Goal: Task Accomplishment & Management: Manage account settings

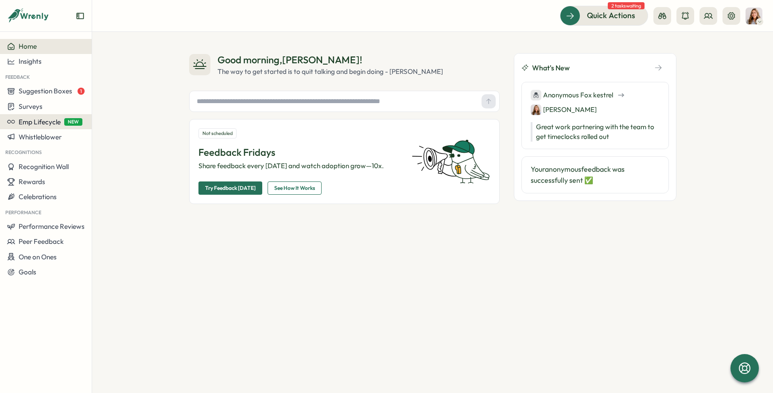
click at [54, 124] on span "Emp Lifecycle" at bounding box center [40, 122] width 42 height 8
click at [45, 124] on span "Emp Lifecycle" at bounding box center [40, 122] width 42 height 8
click at [70, 121] on span "NEW" at bounding box center [73, 122] width 18 height 8
click at [66, 107] on div "Surveys" at bounding box center [46, 106] width 78 height 8
click at [117, 103] on div "Onboarding Surveys" at bounding box center [127, 107] width 66 height 10
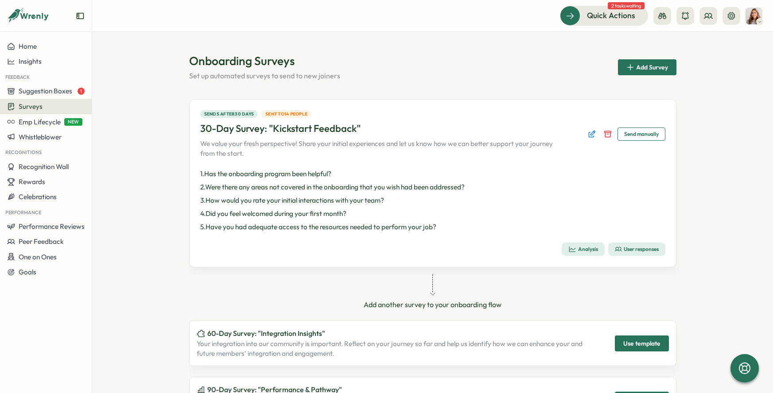
click at [401, 212] on p "4 . Did you feel welcomed during your first month?" at bounding box center [432, 214] width 465 height 10
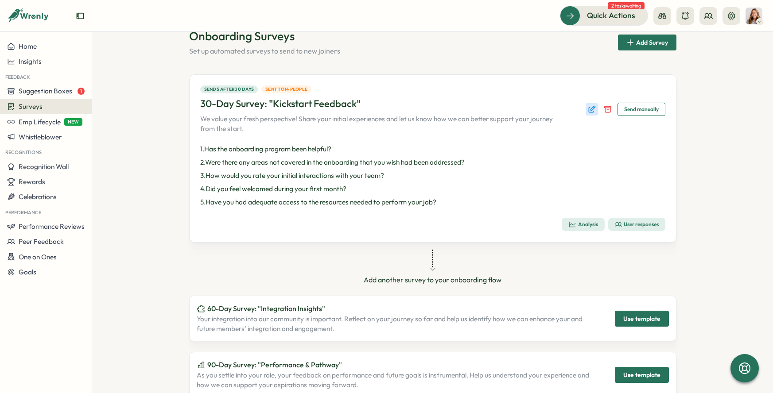
click at [590, 109] on icon "Edit survey" at bounding box center [592, 109] width 9 height 9
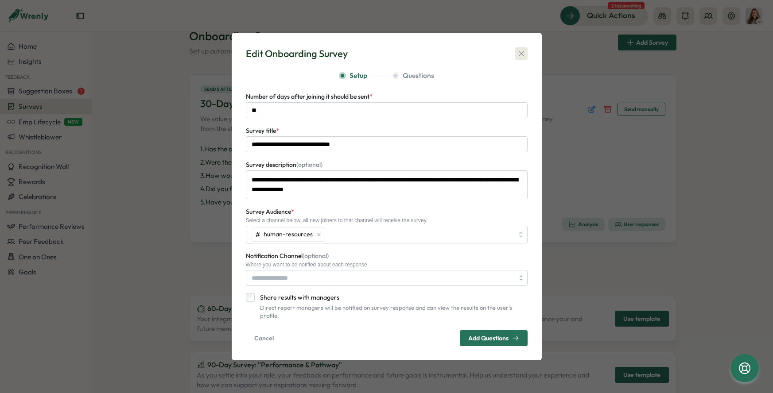
click at [521, 58] on icon "button" at bounding box center [521, 53] width 9 height 9
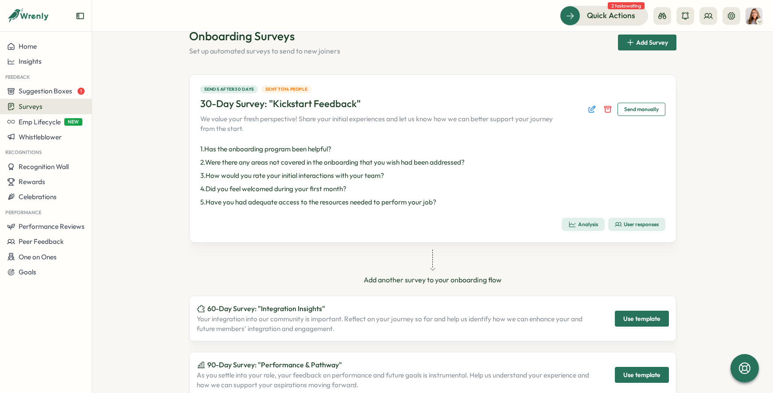
click at [300, 90] on span "Sent to 14 people" at bounding box center [286, 89] width 42 height 7
click at [641, 227] on div "User responses" at bounding box center [637, 224] width 44 height 7
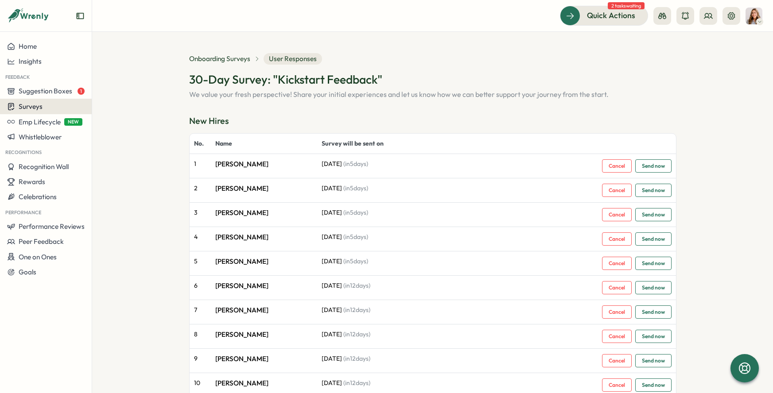
click at [42, 107] on div "Surveys" at bounding box center [46, 106] width 78 height 8
click at [123, 104] on div "Onboarding Surveys" at bounding box center [127, 107] width 66 height 10
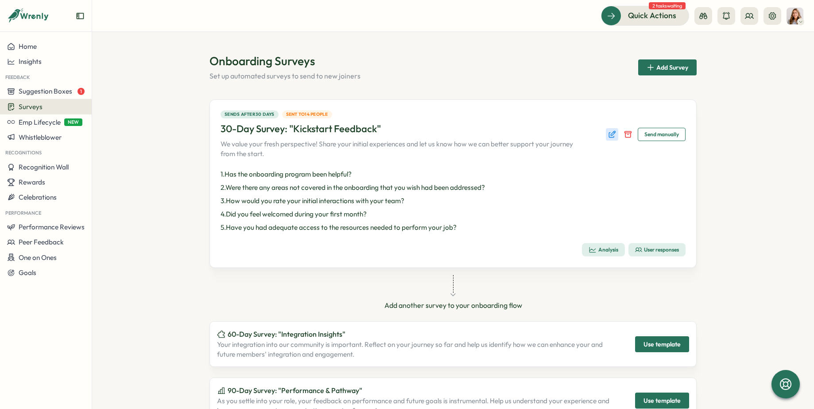
click at [611, 136] on icon "Edit survey" at bounding box center [613, 133] width 4 height 4
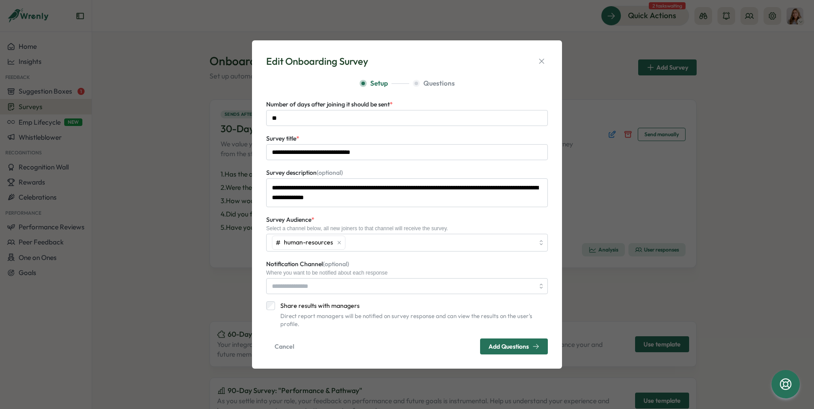
click at [505, 347] on span "Add Questions" at bounding box center [514, 346] width 51 height 15
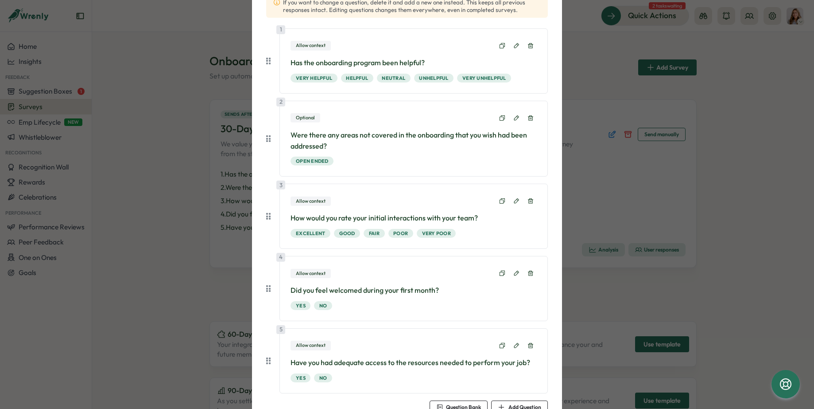
scroll to position [145, 0]
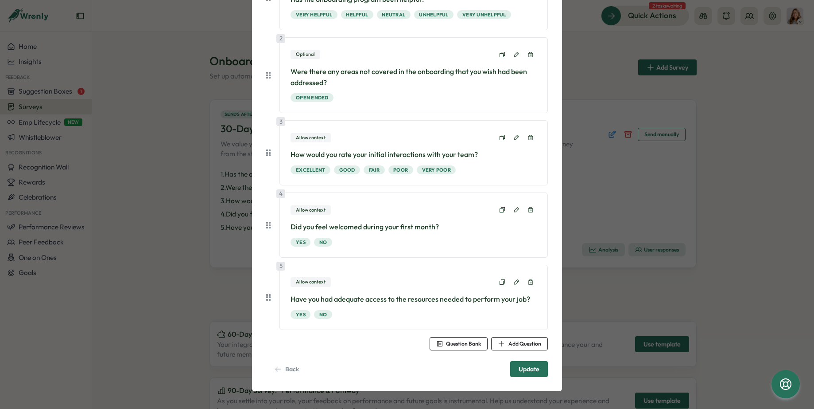
click at [471, 343] on span "Question Bank" at bounding box center [463, 343] width 35 height 5
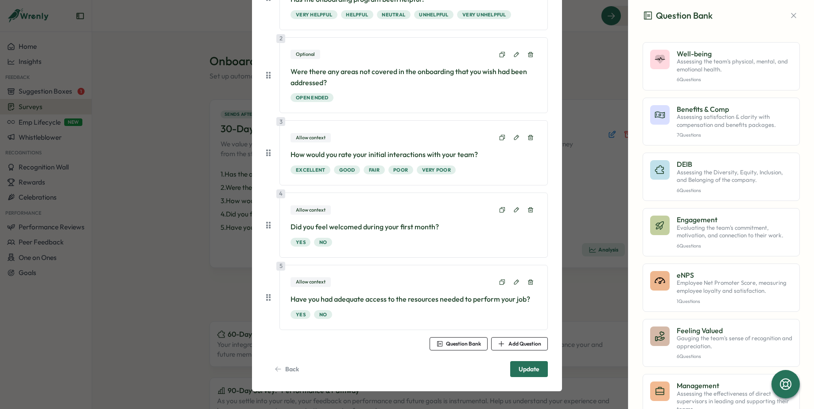
click at [358, 279] on div "Allow context" at bounding box center [414, 282] width 246 height 12
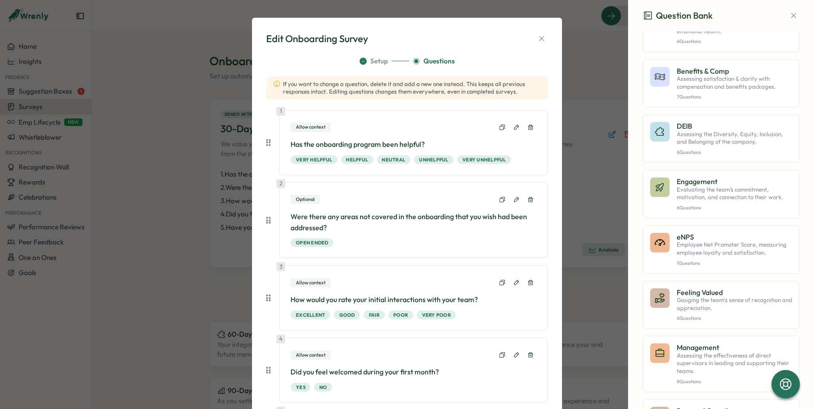
scroll to position [0, 0]
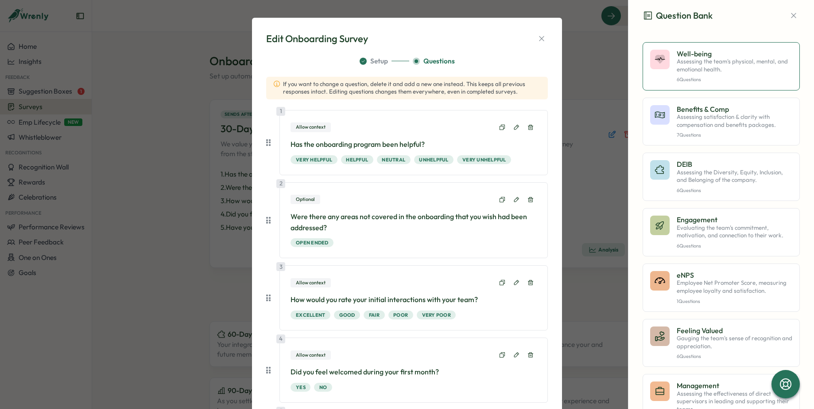
click at [709, 77] on p "6 Questions" at bounding box center [735, 80] width 116 height 6
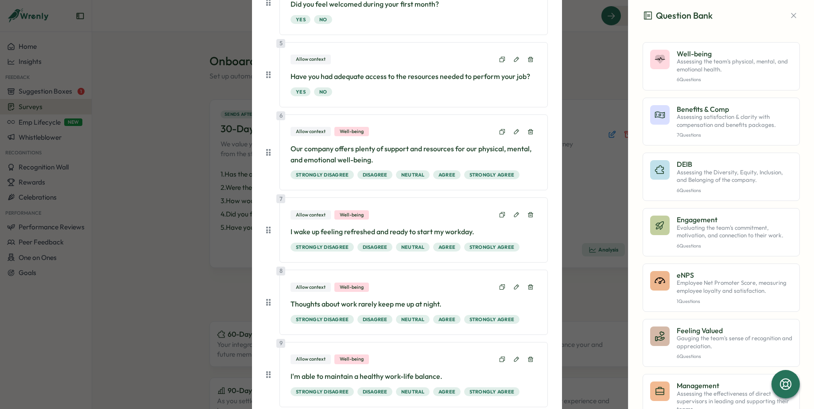
scroll to position [588, 0]
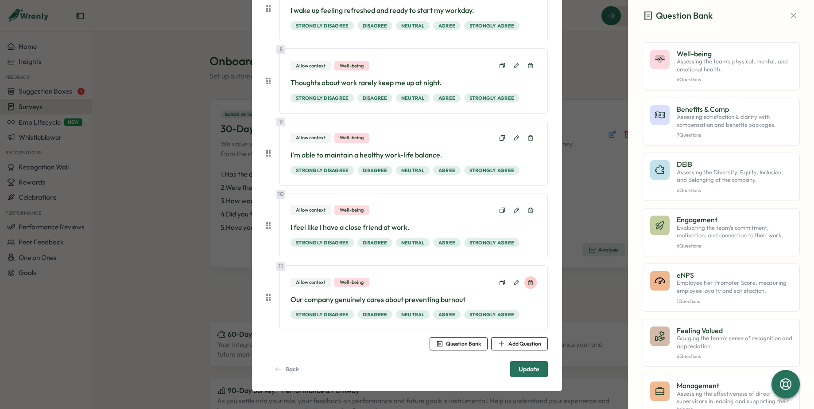
click at [528, 282] on icon at bounding box center [531, 282] width 6 height 6
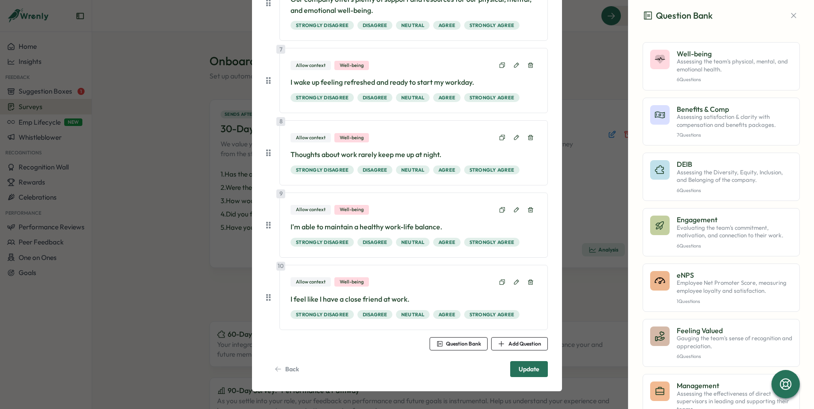
scroll to position [517, 0]
click at [528, 281] on icon at bounding box center [531, 282] width 6 height 6
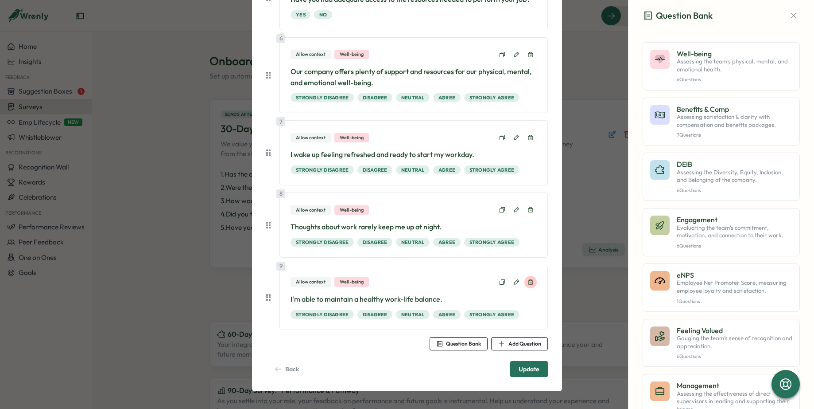
click at [528, 281] on icon at bounding box center [531, 282] width 6 height 6
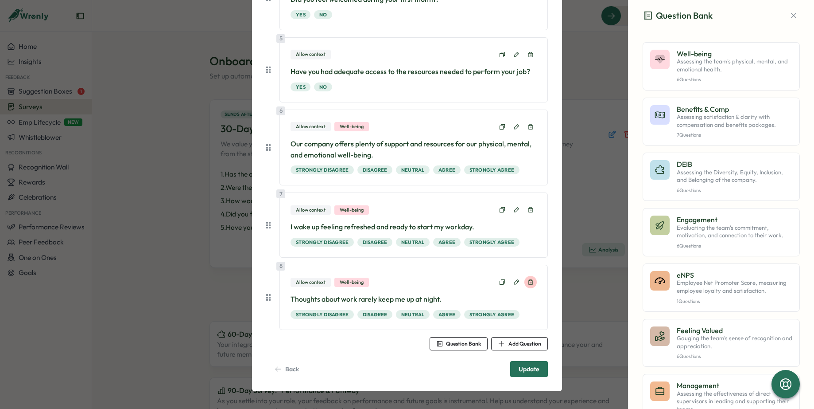
click at [528, 281] on icon at bounding box center [530, 281] width 5 height 5
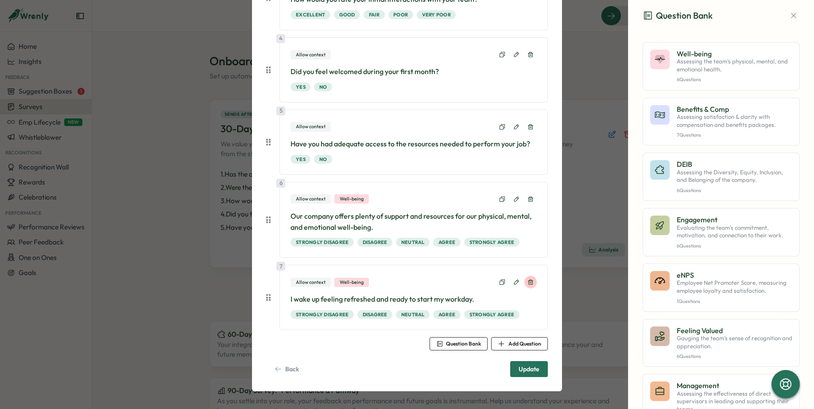
click at [528, 281] on icon at bounding box center [531, 282] width 6 height 6
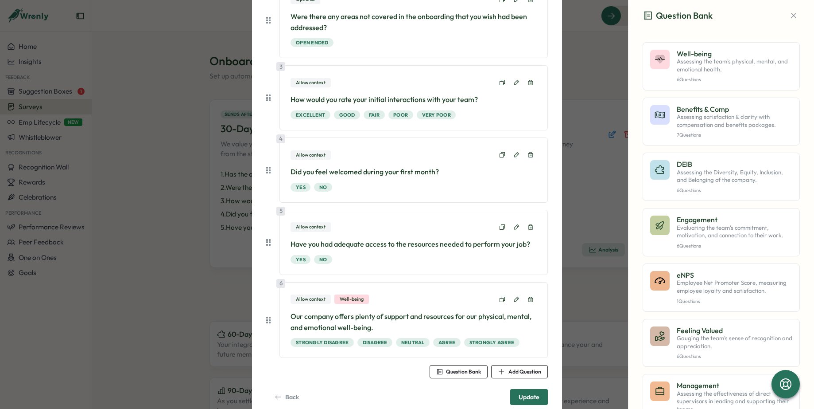
scroll to position [219, 0]
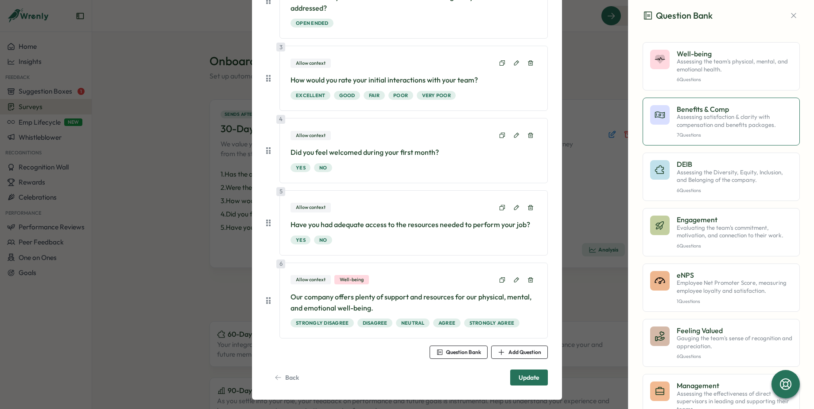
click at [694, 115] on p "Assessing satisfaction & clarity with compensation and benefits packages." at bounding box center [735, 121] width 116 height 16
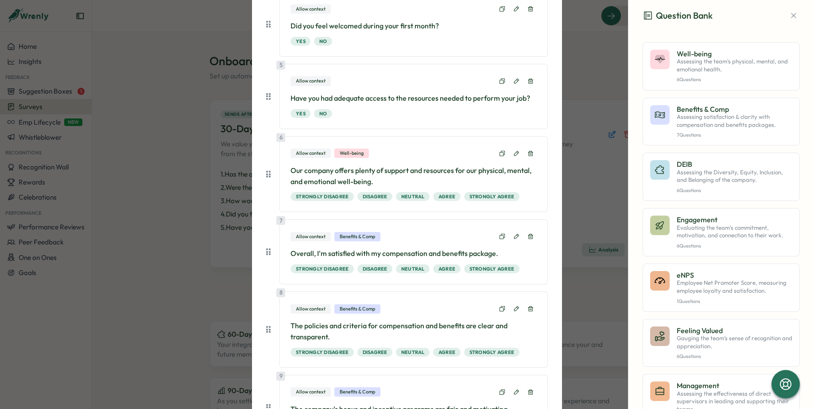
scroll to position [351, 0]
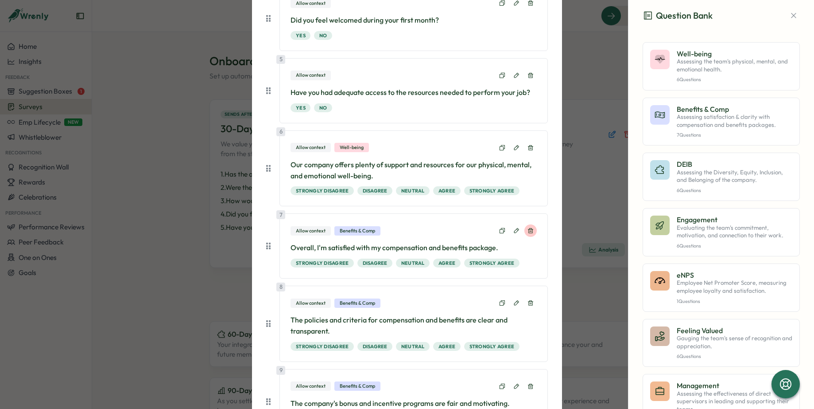
click at [530, 228] on icon at bounding box center [530, 230] width 5 height 5
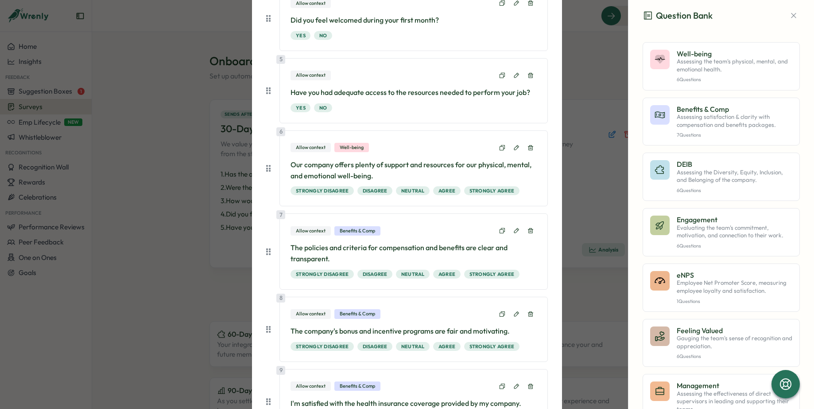
click at [530, 228] on icon at bounding box center [530, 230] width 5 height 5
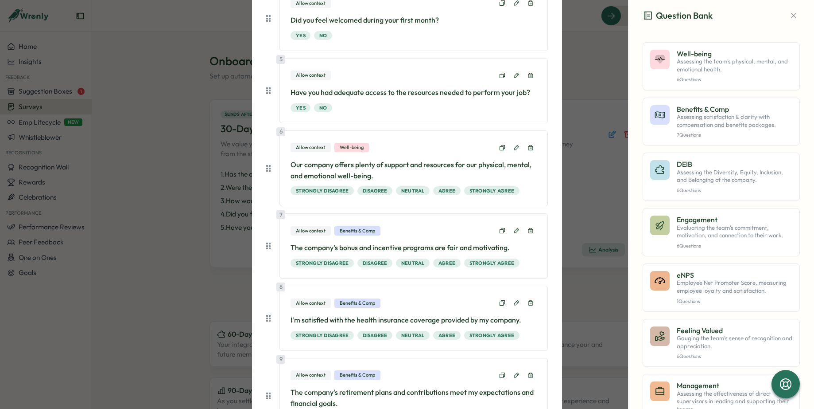
click at [530, 228] on icon at bounding box center [530, 230] width 5 height 5
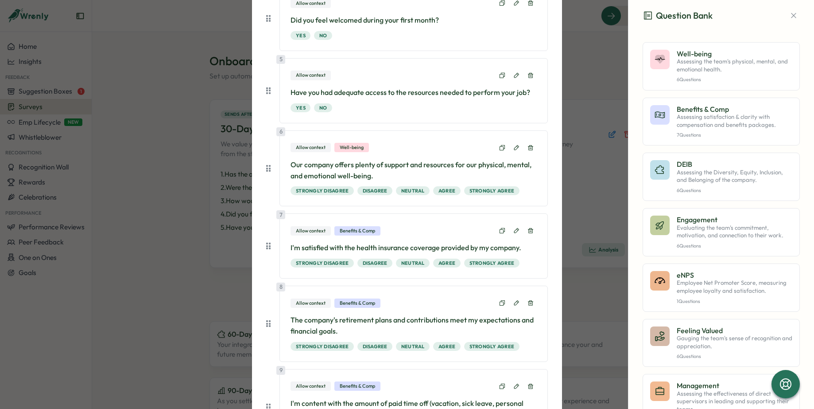
click at [530, 228] on icon at bounding box center [530, 230] width 5 height 5
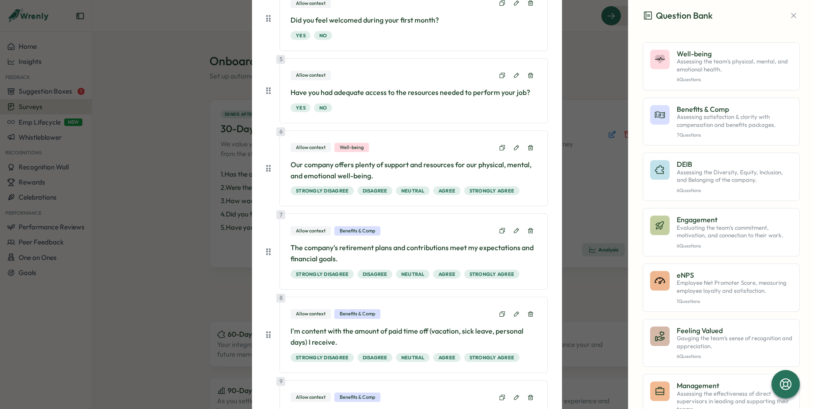
click at [530, 228] on icon at bounding box center [530, 230] width 5 height 5
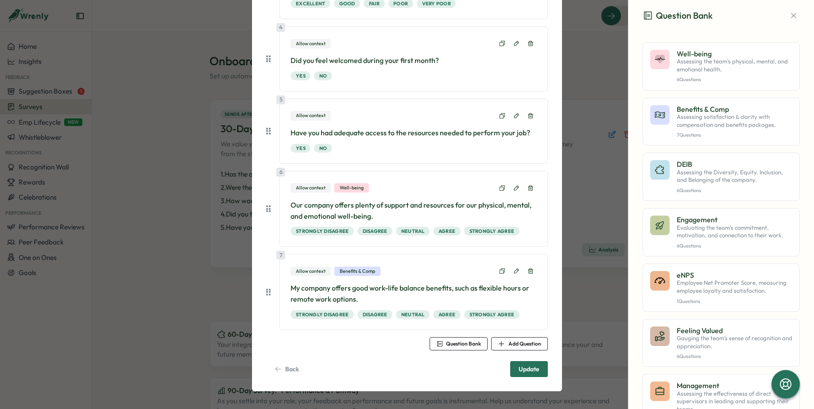
scroll to position [311, 0]
click at [525, 273] on button at bounding box center [531, 271] width 12 height 12
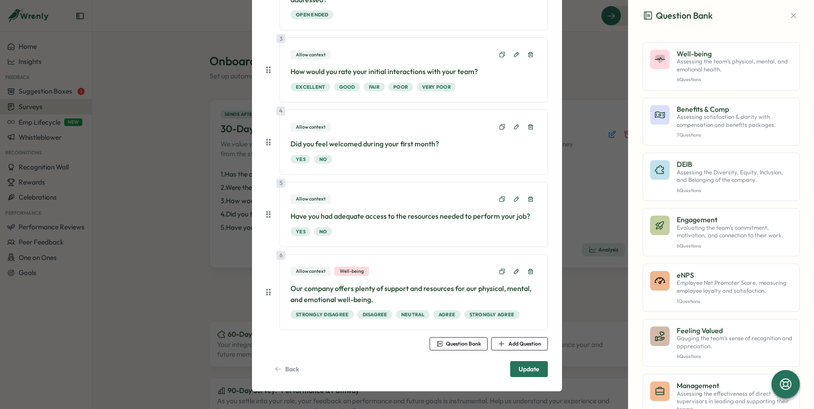
scroll to position [228, 0]
click at [698, 281] on p "Employee Net Promoter Score, measuring employee loyalty and satisfaction." at bounding box center [735, 287] width 116 height 16
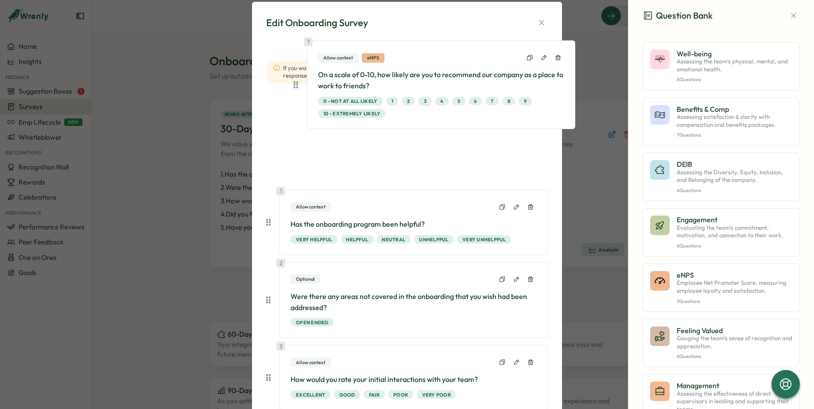
scroll to position [0, 0]
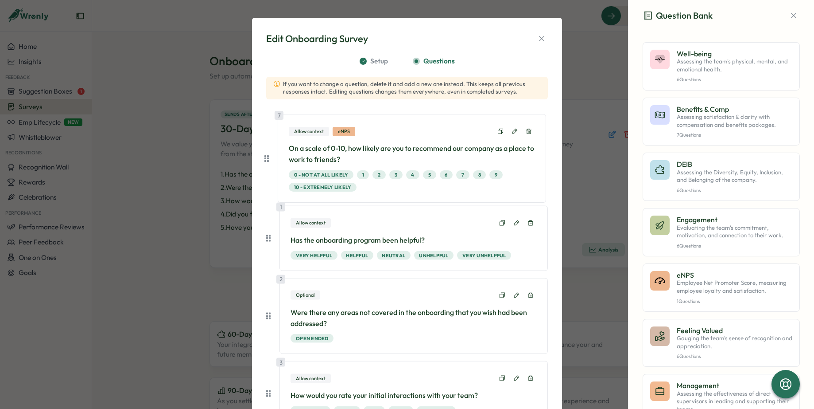
drag, startPoint x: 268, startPoint y: 285, endPoint x: 269, endPoint y: 156, distance: 129.8
click at [268, 156] on div "1 Allow context Has the onboarding program been helpful? Very Helpful Helpful N…" at bounding box center [407, 385] width 282 height 550
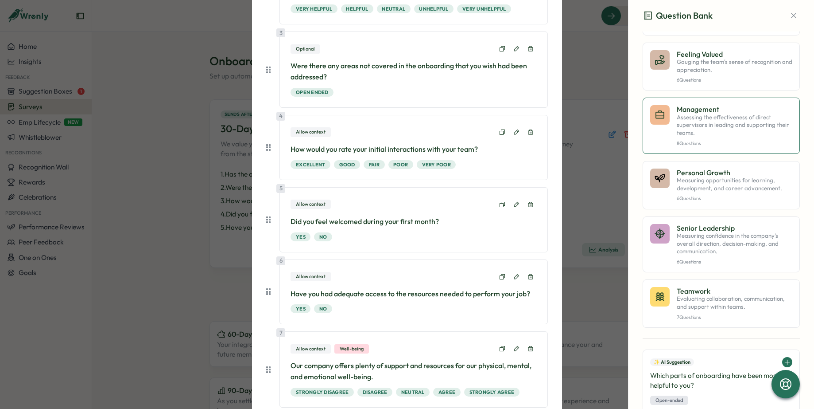
scroll to position [277, 0]
click at [746, 308] on p "Evaluating collaboration, communication, and support within teams." at bounding box center [735, 301] width 116 height 16
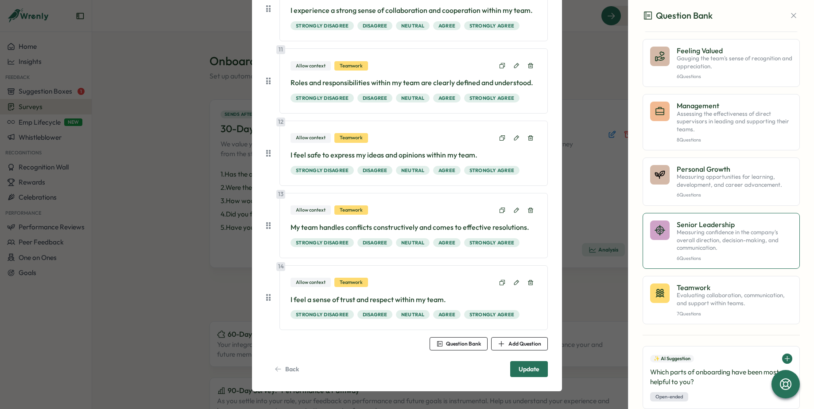
scroll to position [280, 0]
click at [528, 282] on icon at bounding box center [530, 282] width 5 height 5
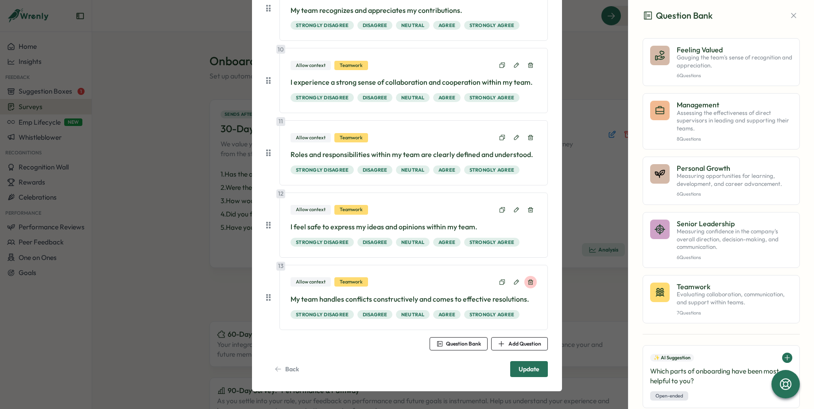
click at [526, 287] on button at bounding box center [531, 282] width 12 height 12
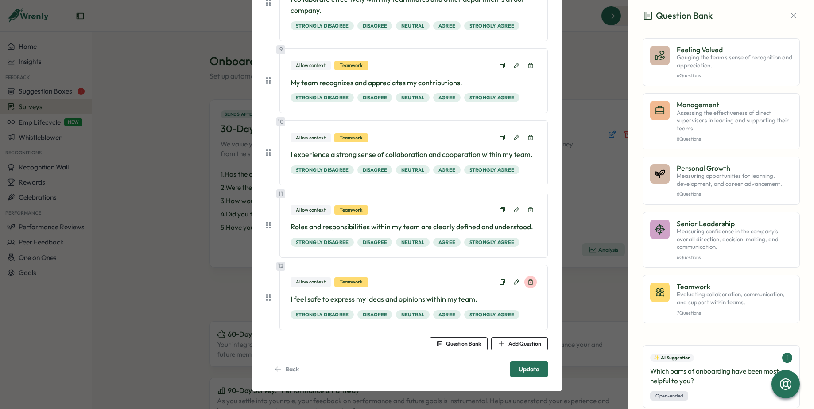
click at [530, 280] on icon at bounding box center [530, 281] width 5 height 5
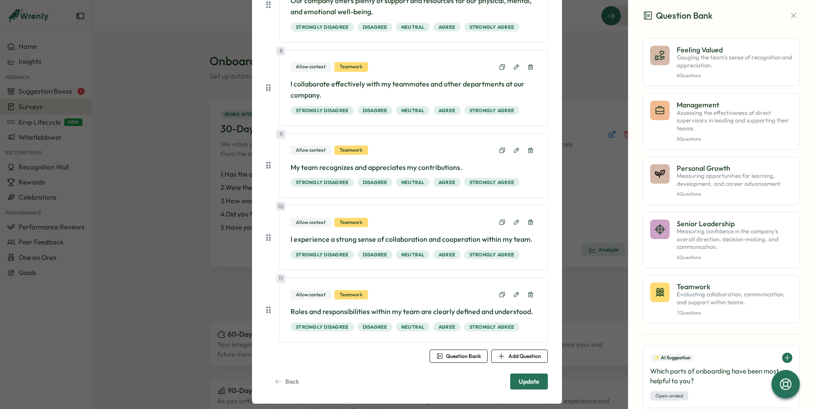
scroll to position [611, 0]
click at [531, 152] on icon at bounding box center [531, 150] width 6 height 6
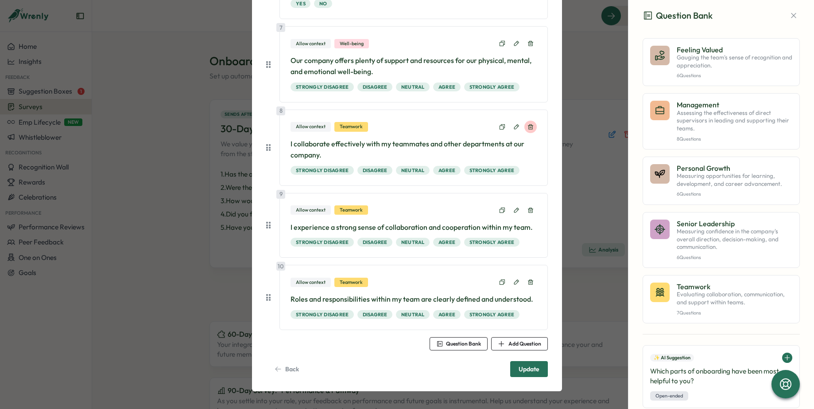
click at [529, 124] on icon at bounding box center [531, 127] width 6 height 6
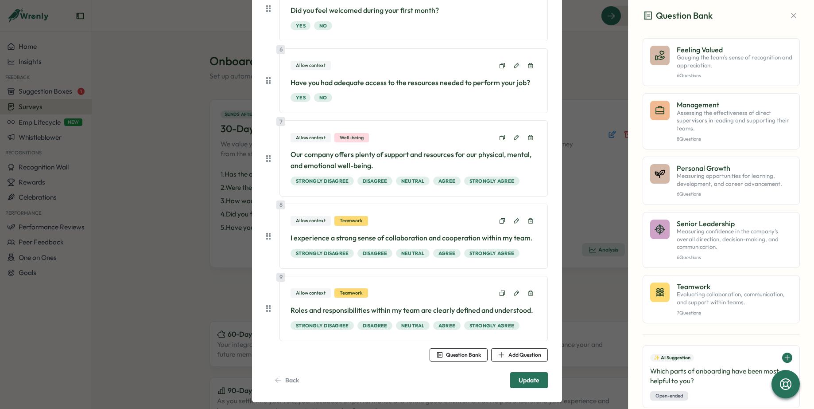
scroll to position [468, 0]
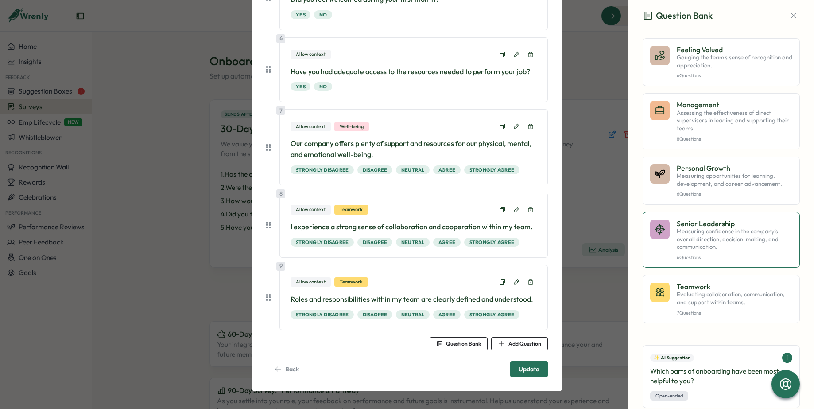
click at [715, 243] on p "Measuring confidence in the company's overall direction, decision-making, and c…" at bounding box center [735, 238] width 116 height 23
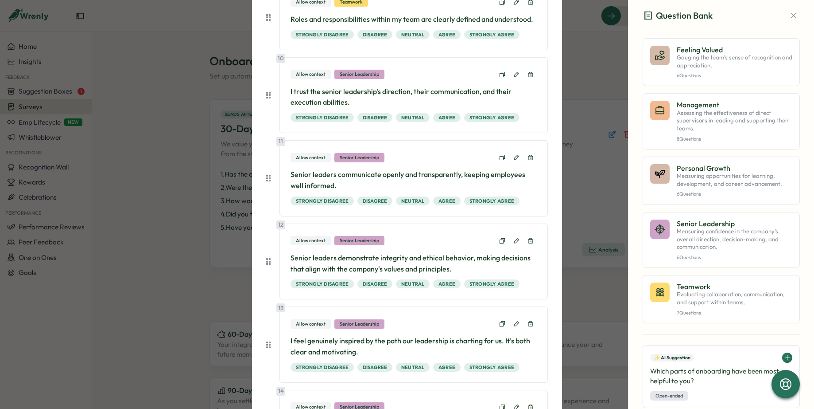
scroll to position [746, 0]
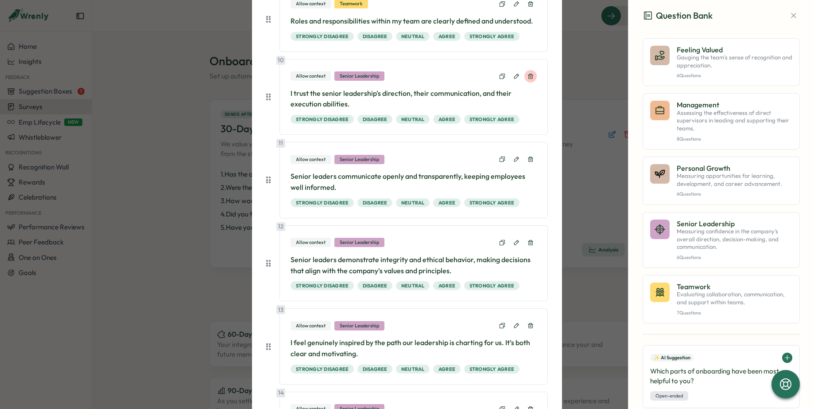
click at [528, 74] on icon at bounding box center [530, 76] width 5 height 5
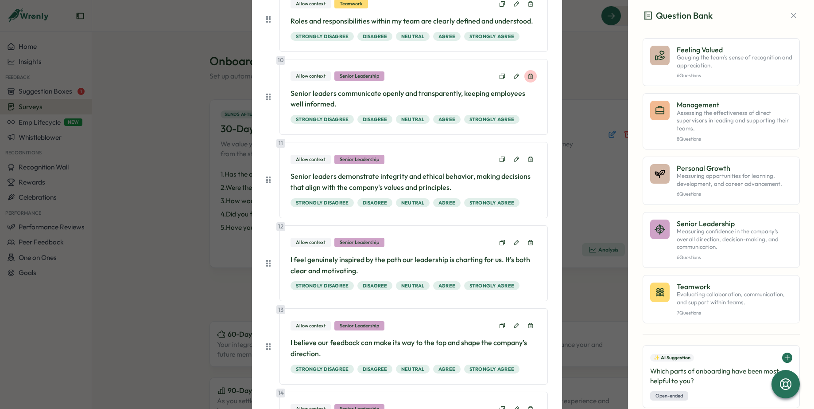
click at [530, 74] on icon at bounding box center [530, 76] width 5 height 5
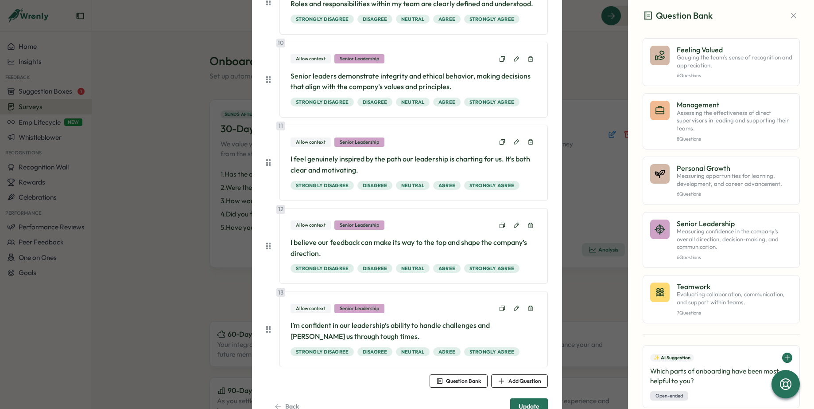
scroll to position [764, 0]
click at [530, 306] on icon at bounding box center [530, 306] width 5 height 5
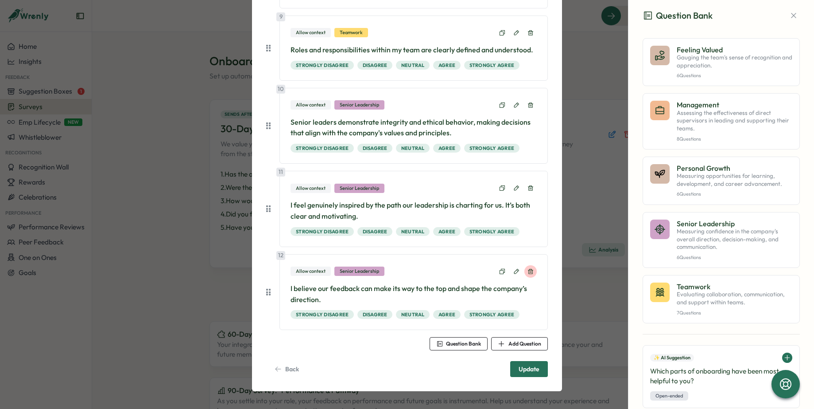
click at [528, 272] on icon at bounding box center [530, 271] width 5 height 5
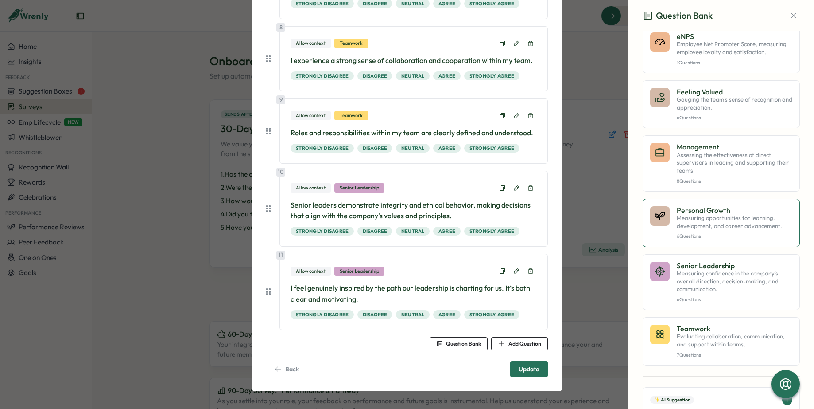
scroll to position [234, 0]
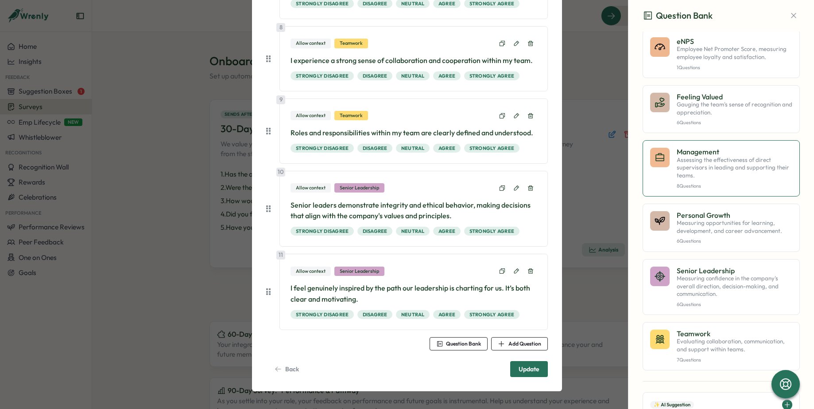
click at [709, 180] on div "Management Assessing the effectiveness of direct supervisors in leading and sup…" at bounding box center [735, 168] width 116 height 41
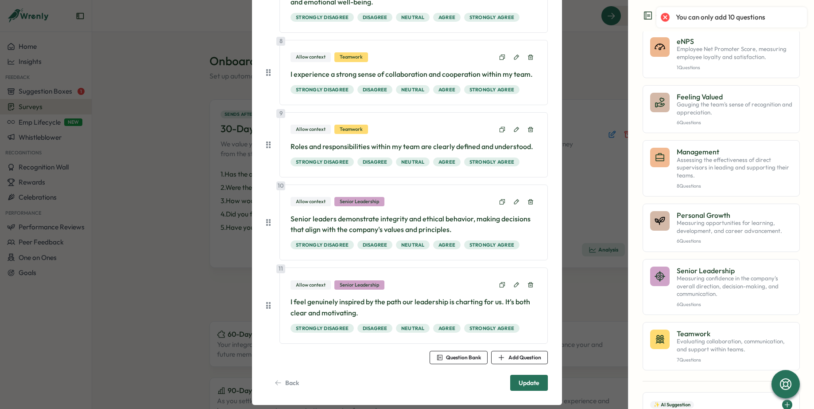
scroll to position [634, 0]
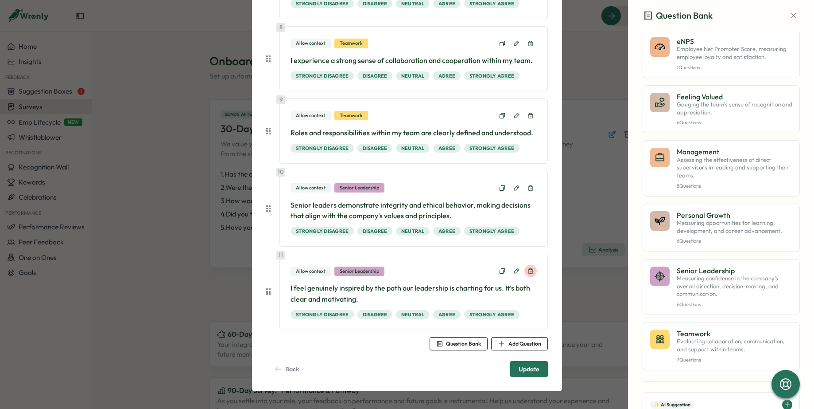
click at [530, 271] on icon at bounding box center [531, 271] width 6 height 6
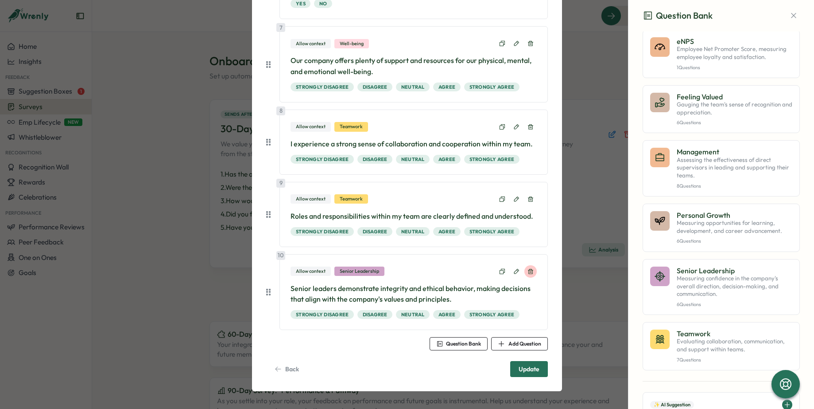
click at [528, 272] on icon at bounding box center [531, 271] width 6 height 6
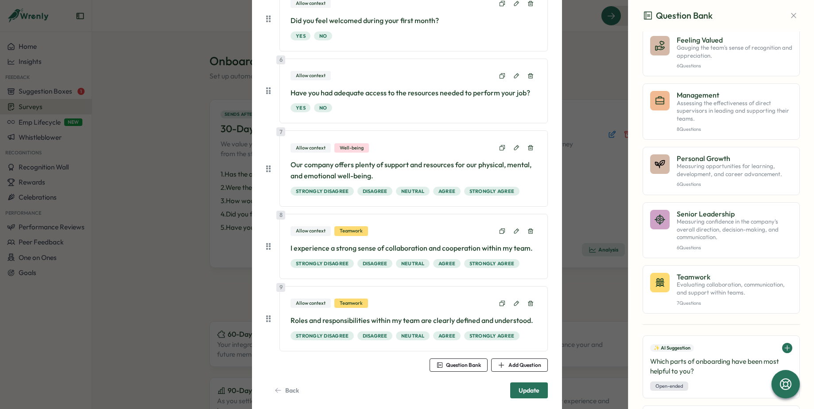
scroll to position [468, 0]
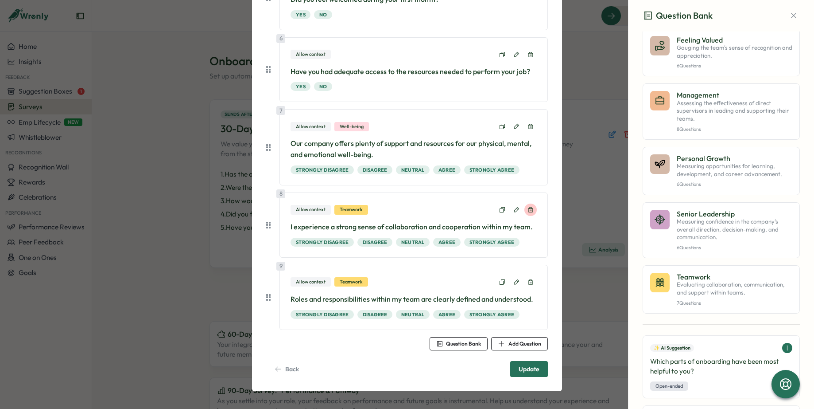
click at [528, 211] on icon at bounding box center [531, 209] width 6 height 6
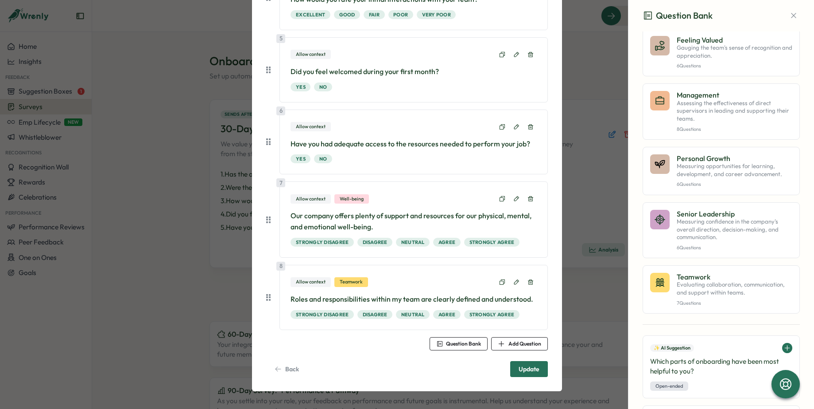
scroll to position [396, 0]
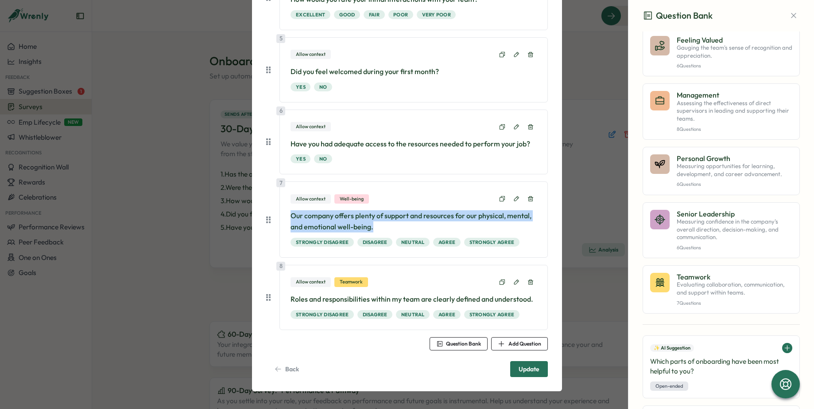
drag, startPoint x: 374, startPoint y: 227, endPoint x: 276, endPoint y: 220, distance: 97.3
click at [276, 220] on div "7 Allow context Well-being Our company offers plenty of support and resources f…" at bounding box center [407, 219] width 282 height 76
click at [529, 204] on button at bounding box center [531, 198] width 12 height 12
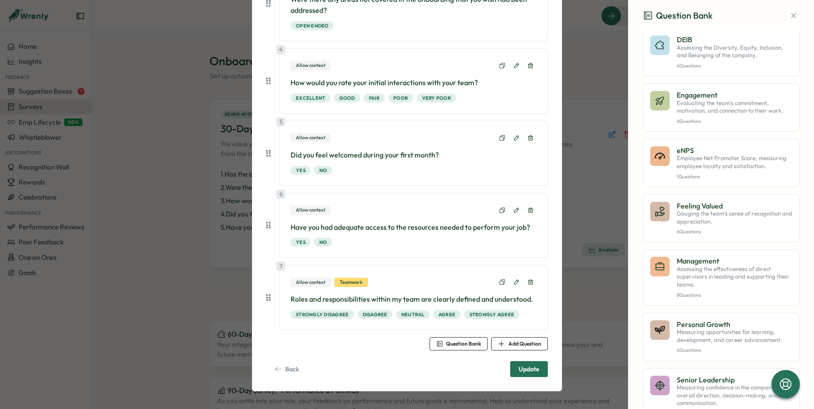
scroll to position [124, 0]
click at [707, 119] on p "6 Questions" at bounding box center [735, 122] width 116 height 6
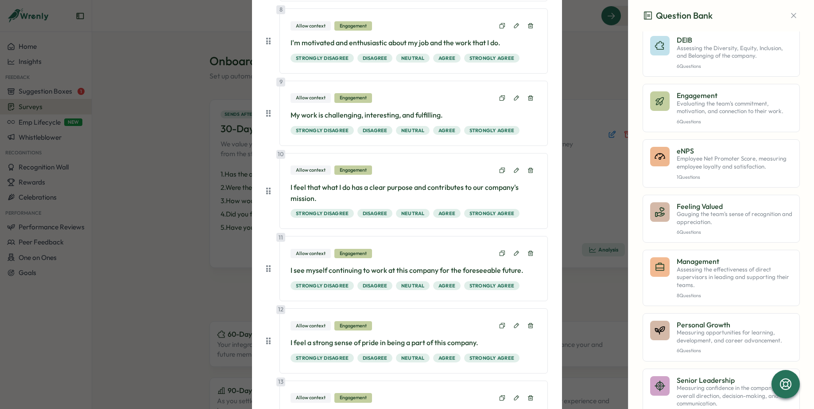
scroll to position [642, 0]
click at [525, 97] on button at bounding box center [531, 97] width 12 height 12
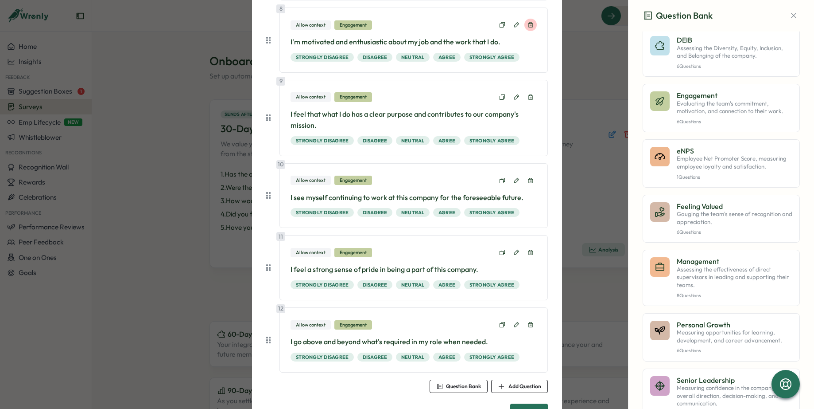
click at [531, 21] on button at bounding box center [531, 25] width 12 height 12
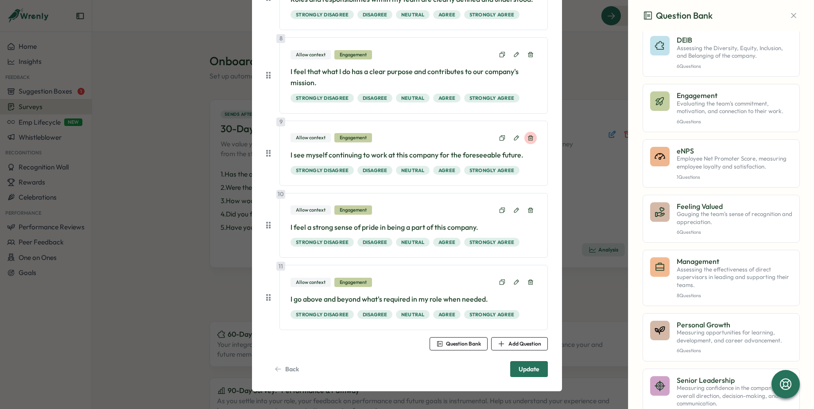
click at [529, 139] on icon at bounding box center [531, 138] width 6 height 6
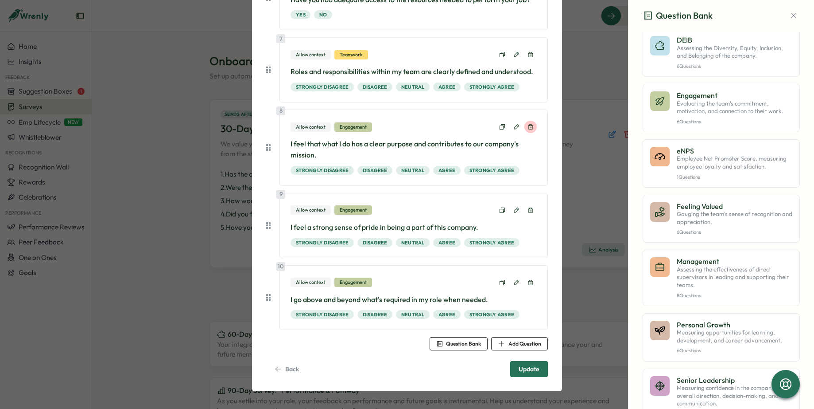
click at [529, 129] on icon at bounding box center [531, 127] width 6 height 6
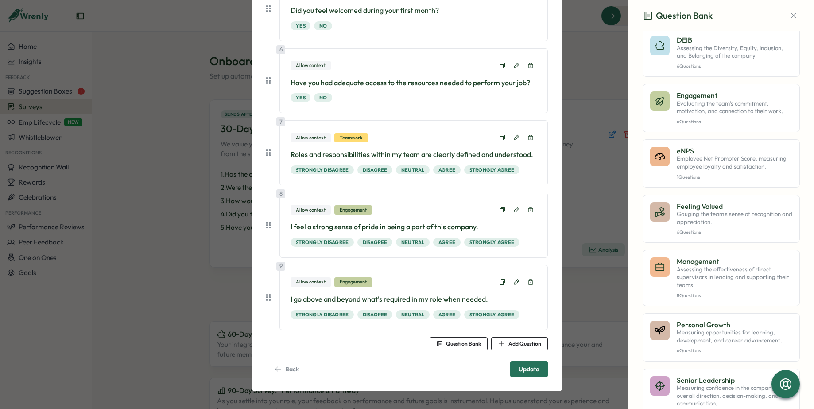
scroll to position [457, 0]
click at [528, 207] on icon at bounding box center [531, 209] width 6 height 6
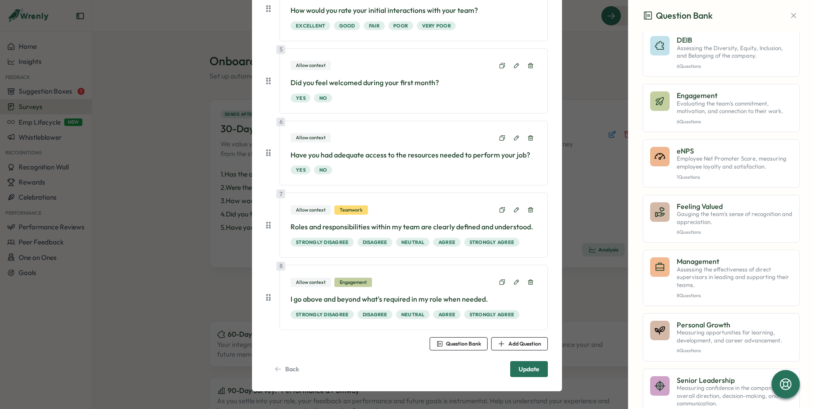
scroll to position [385, 0]
click at [528, 280] on icon at bounding box center [530, 281] width 5 height 5
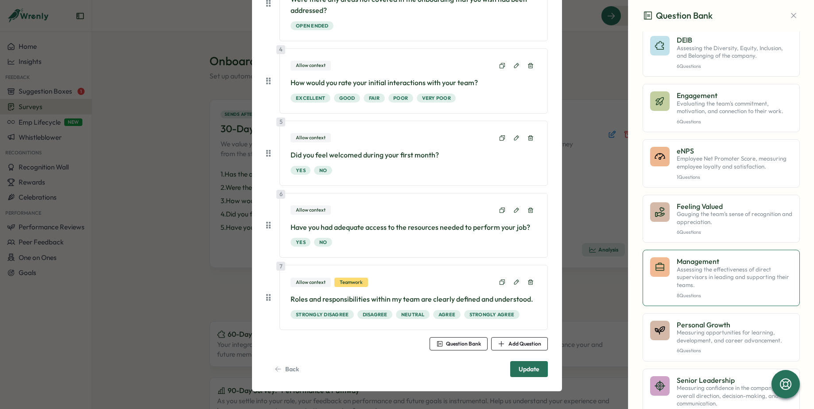
click at [685, 292] on p "8 Questions" at bounding box center [735, 295] width 116 height 6
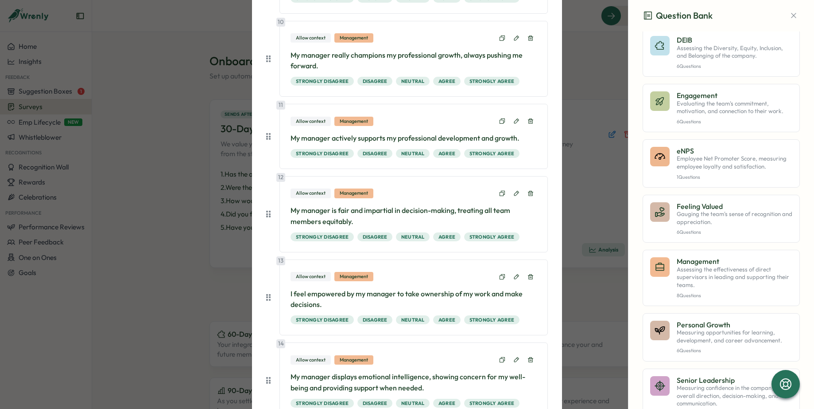
scroll to position [785, 0]
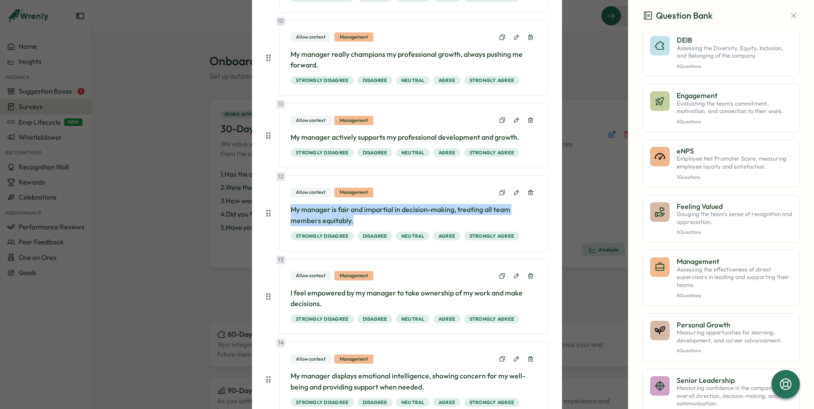
drag, startPoint x: 351, startPoint y: 218, endPoint x: 279, endPoint y: 210, distance: 72.2
click at [280, 210] on div "12 Allow context Management My manager is fair and impartial in decision-making…" at bounding box center [414, 213] width 269 height 76
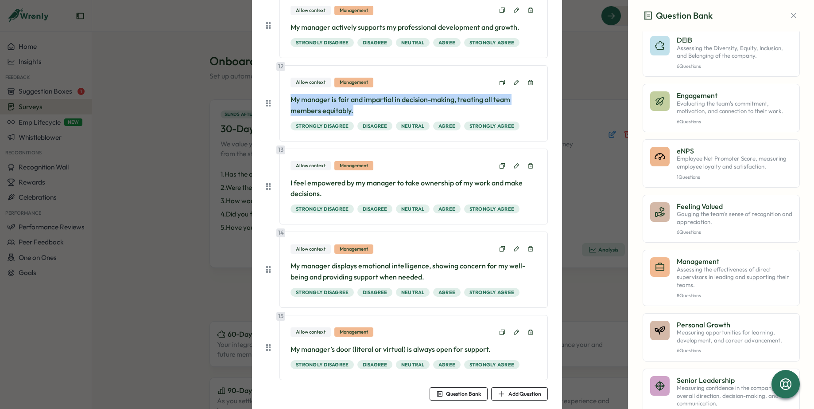
scroll to position [892, 0]
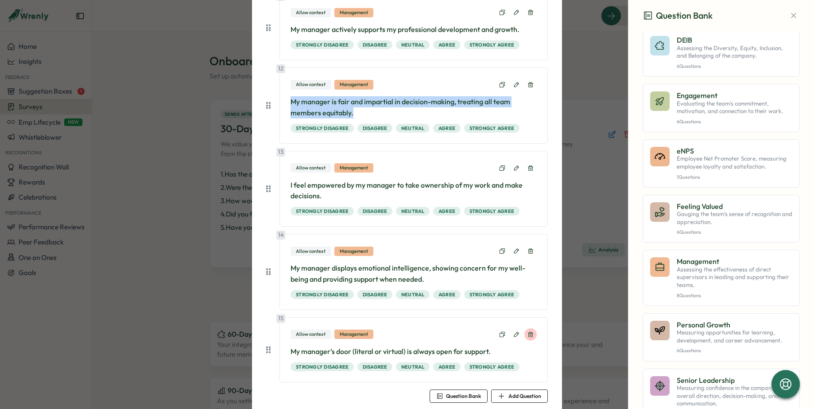
click at [528, 333] on icon at bounding box center [531, 334] width 6 height 6
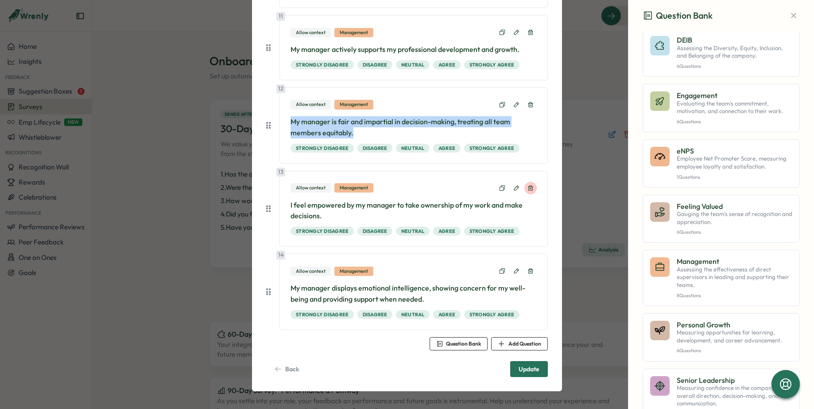
click at [528, 270] on icon at bounding box center [531, 271] width 6 height 6
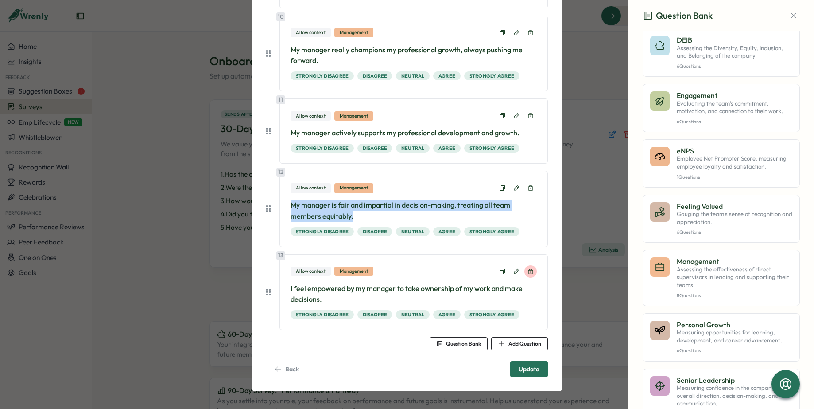
click at [528, 271] on icon at bounding box center [531, 271] width 6 height 6
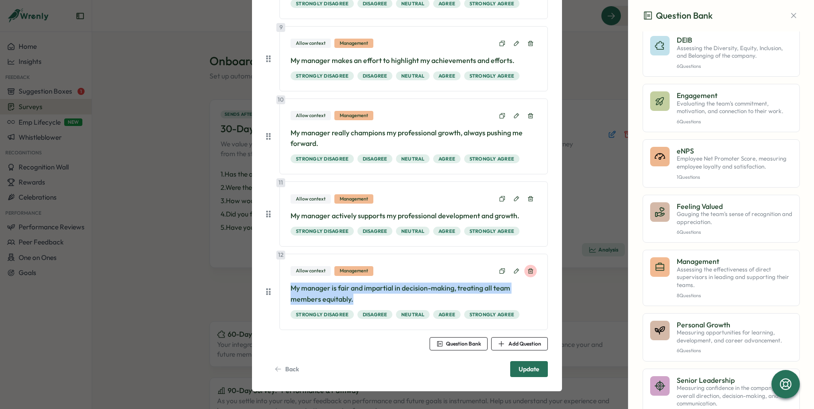
click at [531, 270] on button at bounding box center [531, 271] width 12 height 12
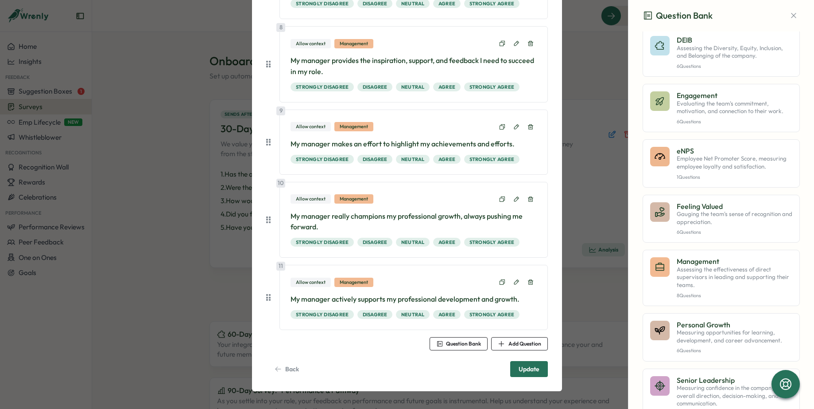
scroll to position [623, 0]
click at [532, 283] on button at bounding box center [531, 282] width 12 height 12
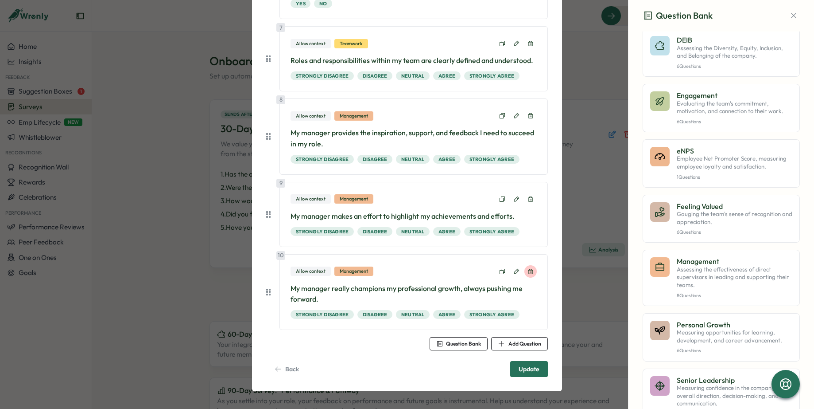
click at [531, 272] on icon at bounding box center [531, 271] width 6 height 6
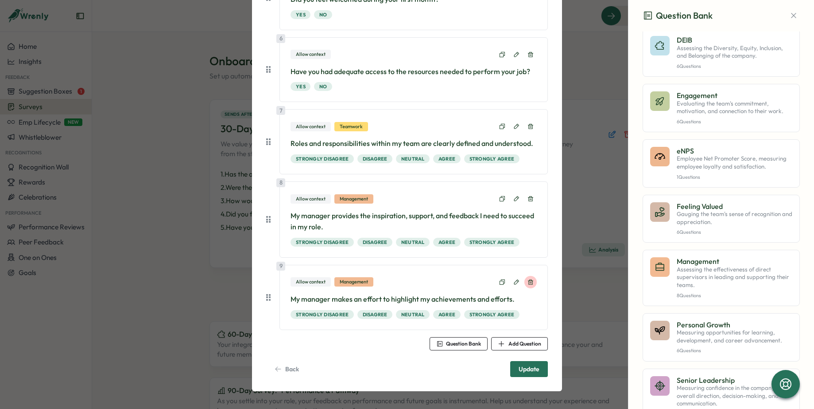
click at [534, 282] on button at bounding box center [531, 282] width 12 height 12
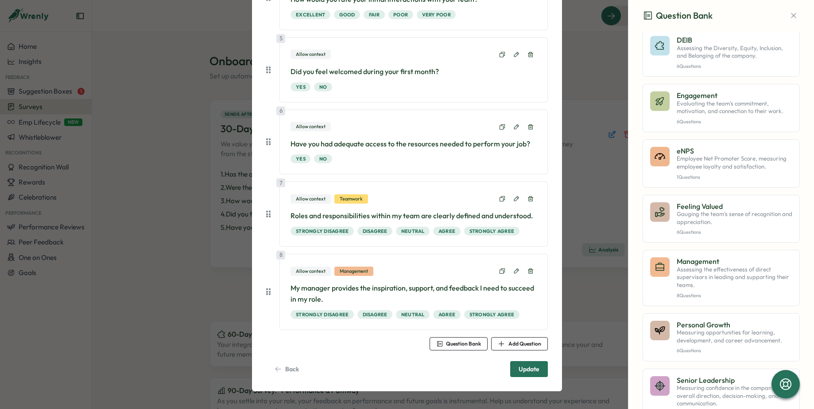
scroll to position [396, 0]
click at [357, 288] on p "My manager provides the inspiration, support, and feedback I need to succeed in…" at bounding box center [414, 293] width 246 height 22
click at [510, 269] on button at bounding box center [516, 271] width 12 height 12
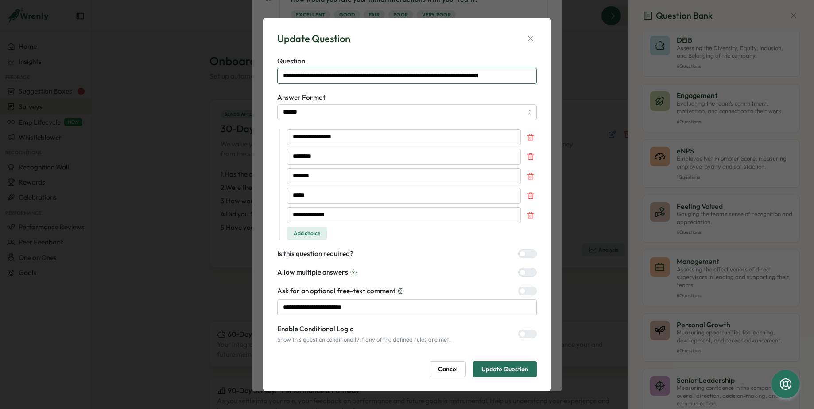
drag, startPoint x: 390, startPoint y: 77, endPoint x: 358, endPoint y: 77, distance: 31.5
click at [358, 77] on input "**********" at bounding box center [407, 76] width 260 height 16
type input "**********"
click at [497, 368] on span "Update Question" at bounding box center [505, 368] width 47 height 15
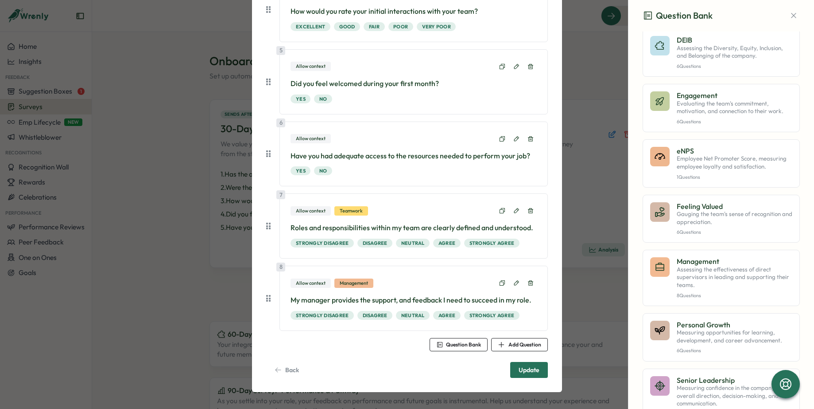
scroll to position [385, 0]
click at [509, 344] on span "Add Question" at bounding box center [525, 343] width 33 height 5
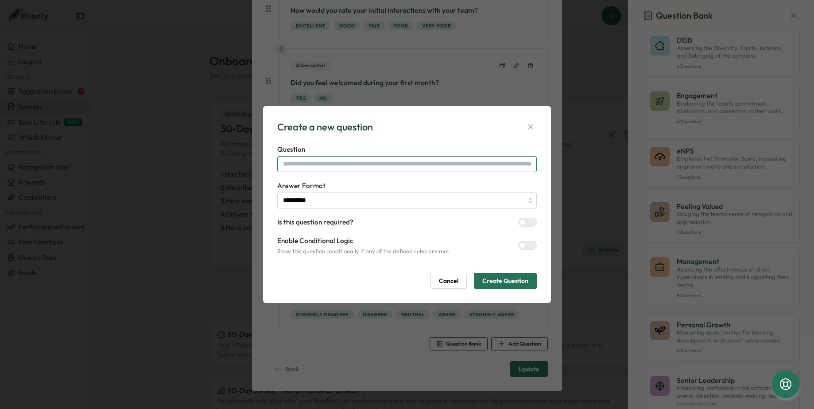
click at [358, 164] on input "text" at bounding box center [407, 164] width 260 height 16
type input "**********"
click at [510, 280] on span "Create Question" at bounding box center [506, 280] width 46 height 15
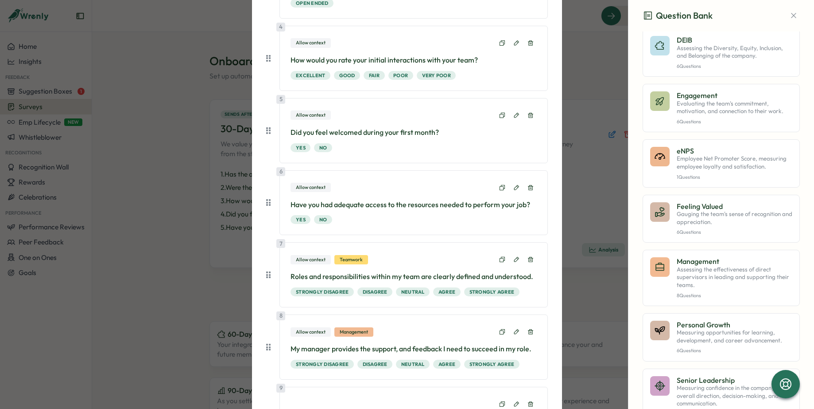
scroll to position [347, 0]
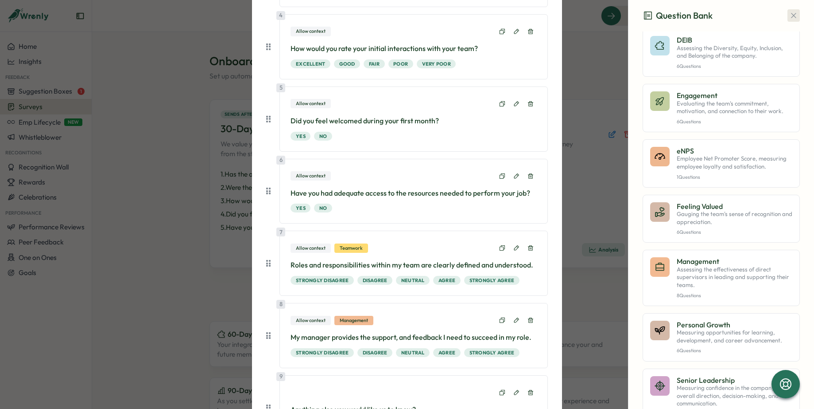
click at [773, 14] on icon "button" at bounding box center [794, 15] width 9 height 9
